Goal: Task Accomplishment & Management: Use online tool/utility

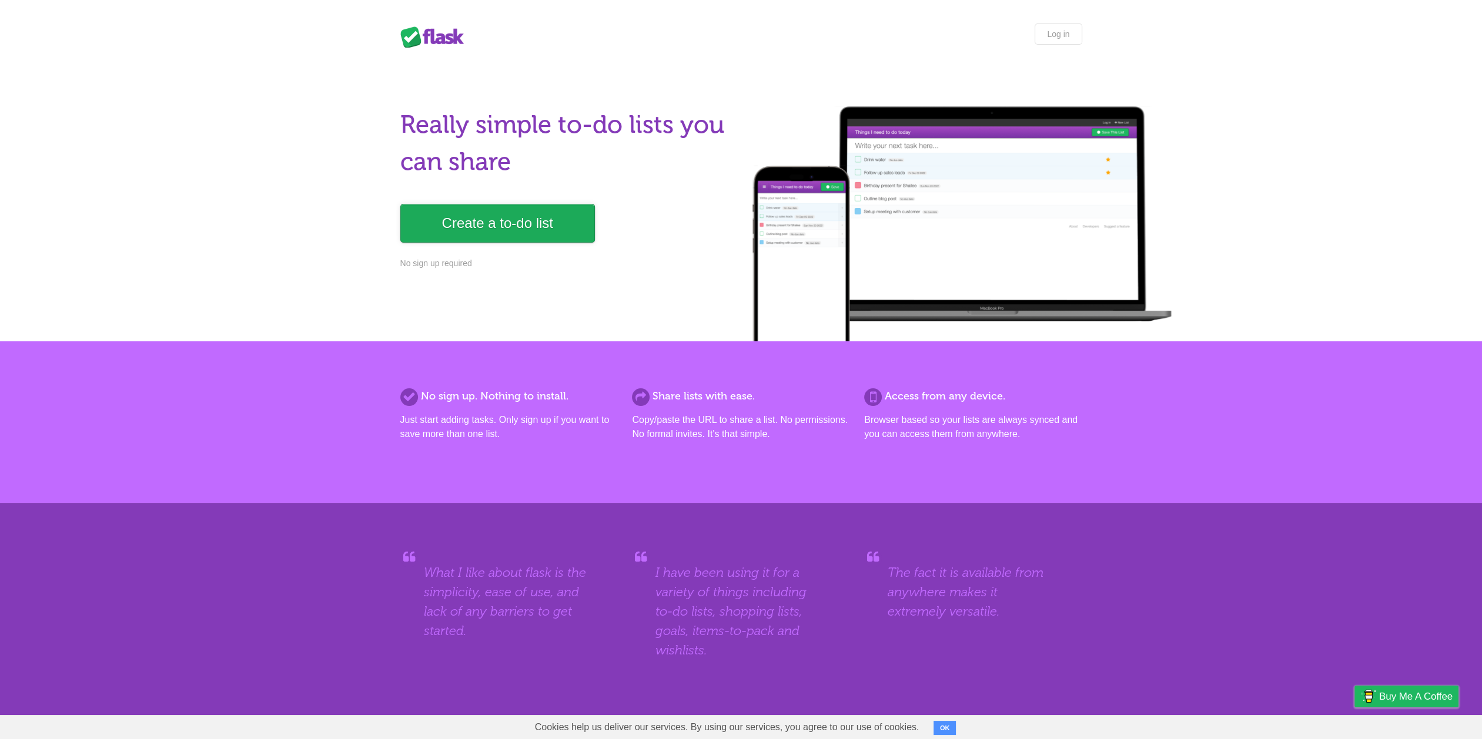
click at [541, 236] on link "Create a to-do list" at bounding box center [497, 223] width 195 height 39
drag, startPoint x: 436, startPoint y: 263, endPoint x: 541, endPoint y: 269, distance: 105.3
click at [512, 262] on div "Really simple to-do lists you can share Create a to-do list No sign up required" at bounding box center [741, 195] width 705 height 178
click at [602, 268] on p "No sign up required" at bounding box center [567, 263] width 334 height 12
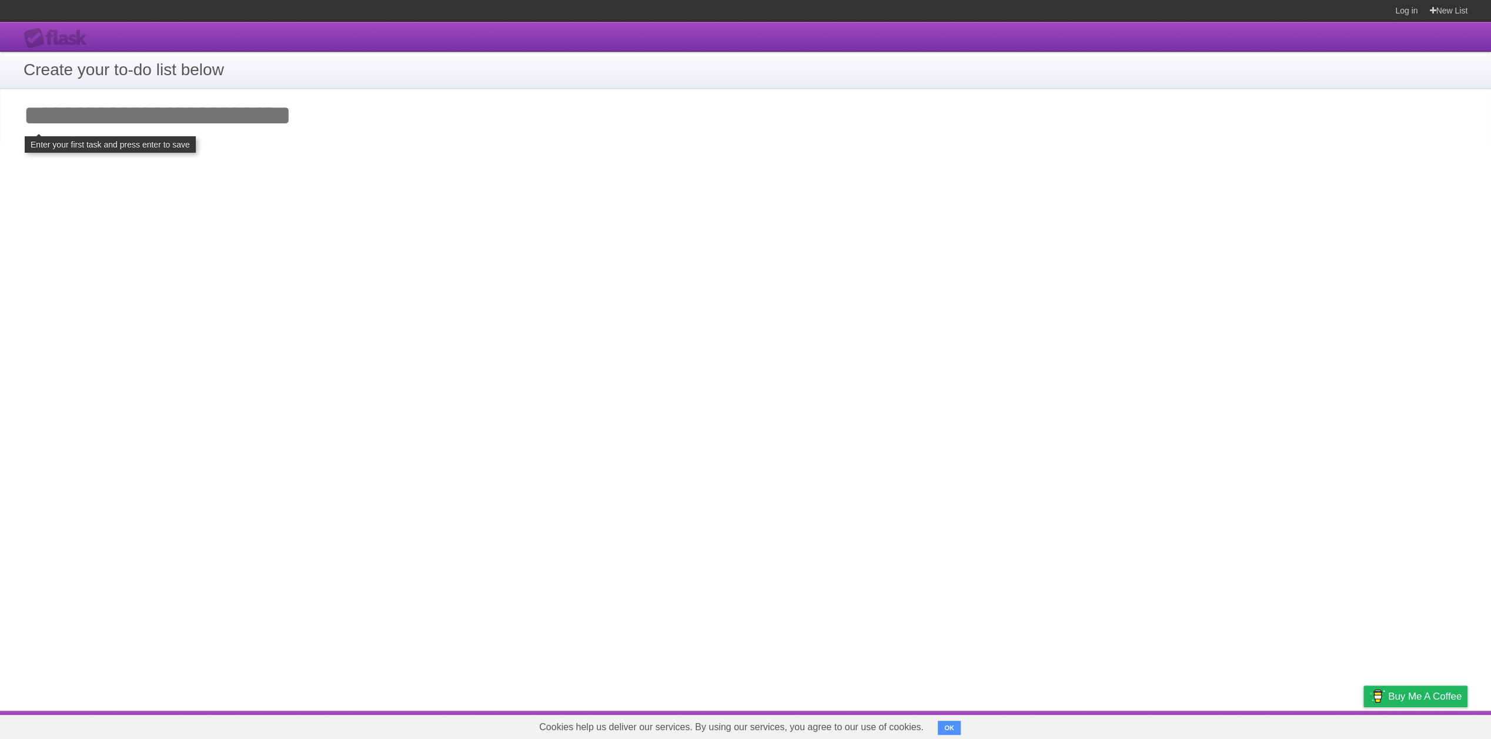
drag, startPoint x: 61, startPoint y: 119, endPoint x: 178, endPoint y: 120, distance: 117.0
click at [61, 119] on input "Add your first task" at bounding box center [745, 116] width 1491 height 54
click at [309, 122] on input "Add your first task" at bounding box center [745, 116] width 1491 height 54
drag, startPoint x: 347, startPoint y: 204, endPoint x: 345, endPoint y: 227, distance: 23.0
click at [348, 207] on div "**********" at bounding box center [745, 366] width 1491 height 689
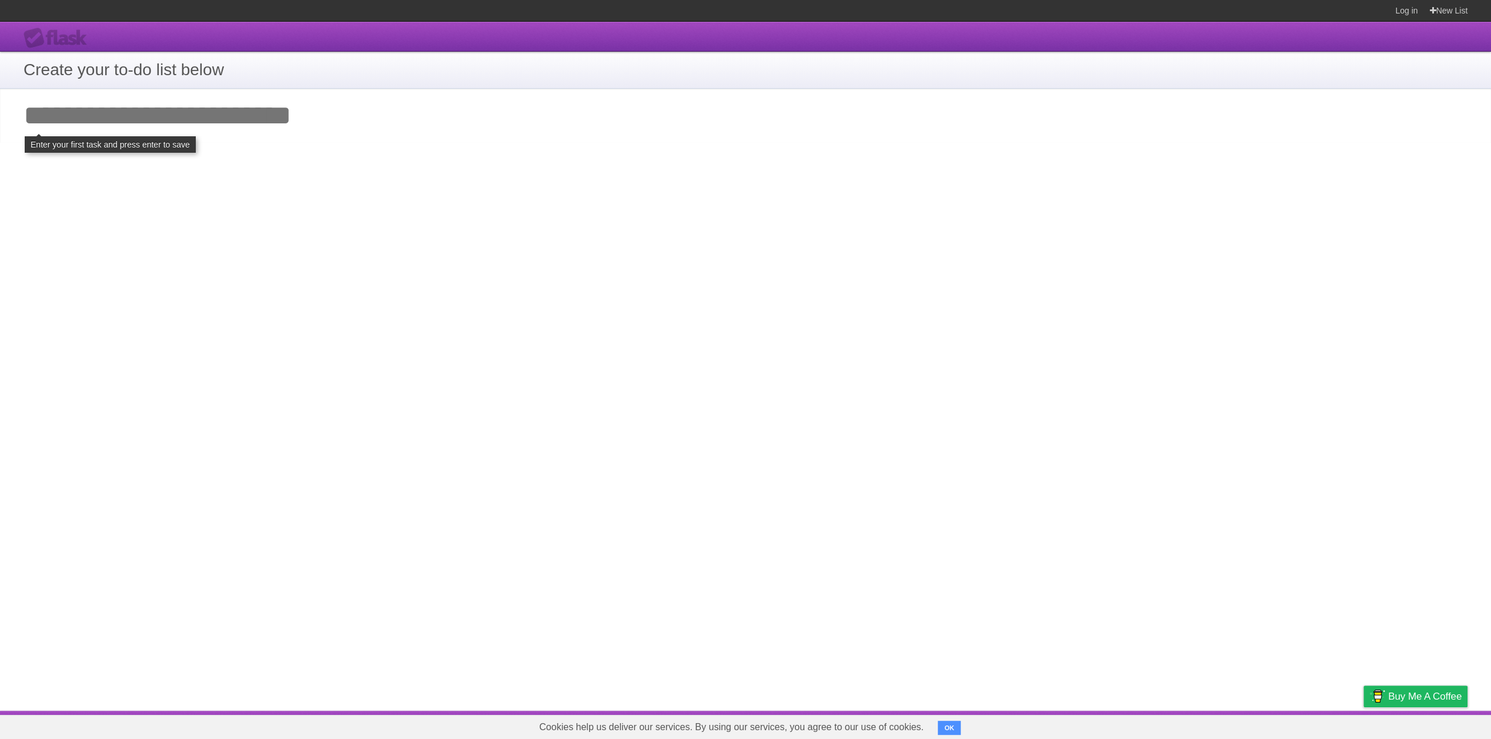
click at [341, 241] on div "**********" at bounding box center [745, 366] width 1491 height 689
click at [67, 50] on header "Flask" at bounding box center [745, 37] width 1491 height 30
click at [946, 726] on button "OK" at bounding box center [948, 728] width 23 height 14
